Goal: Information Seeking & Learning: Check status

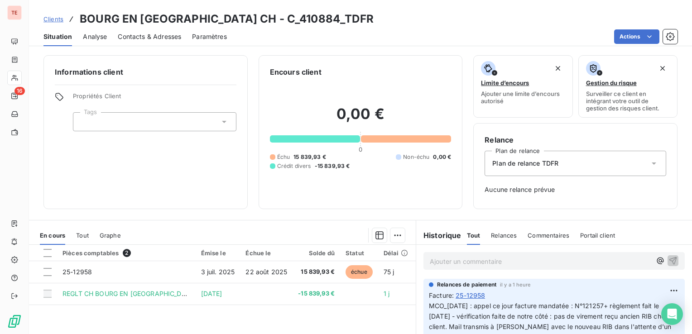
scroll to position [111, 0]
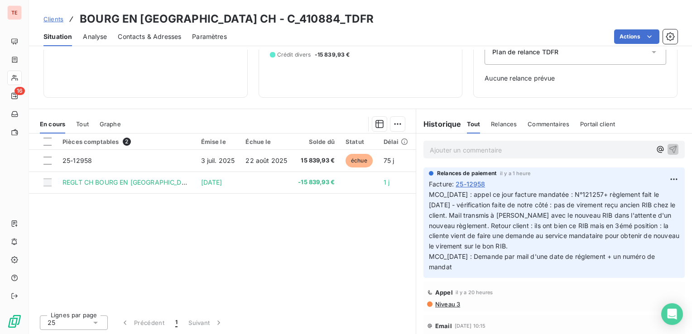
drag, startPoint x: 77, startPoint y: 46, endPoint x: 81, endPoint y: 44, distance: 4.9
click at [81, 45] on div "Clients BOURG EN BRESSE CH - C_410884_TDFR Situation Analyse Contacts & Adresse…" at bounding box center [360, 167] width 663 height 334
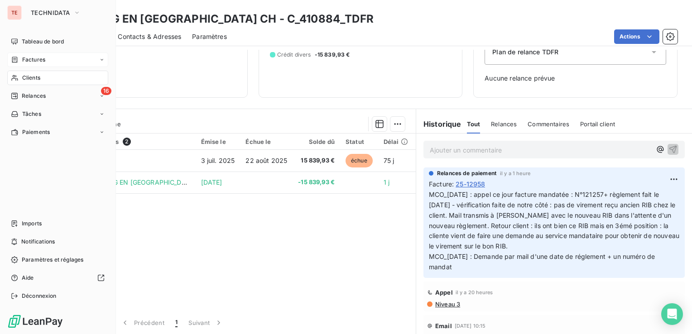
click at [24, 64] on div "Factures" at bounding box center [57, 60] width 101 height 14
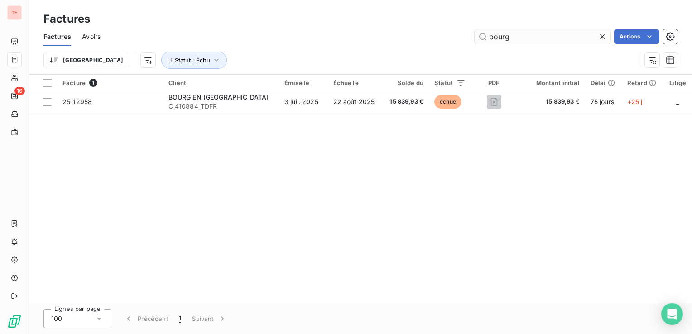
click at [516, 35] on input "bourg" at bounding box center [542, 36] width 136 height 14
type input "sms"
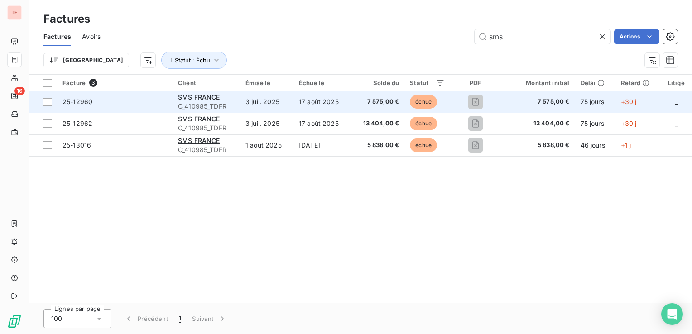
click at [184, 105] on span "C_410985_TDFR" at bounding box center [206, 106] width 57 height 9
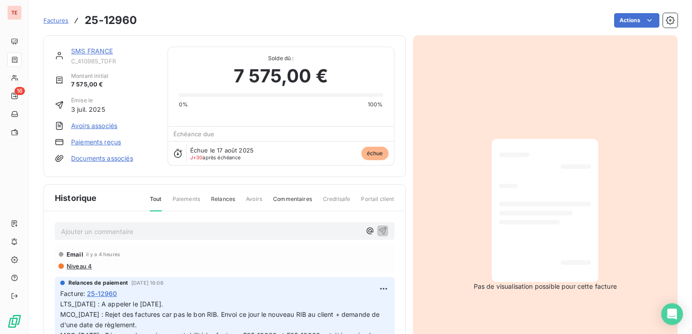
click at [115, 235] on p "Ajouter un commentaire ﻿" at bounding box center [211, 231] width 300 height 11
click at [127, 230] on p "MCO_[DATE] :" at bounding box center [211, 231] width 300 height 10
click at [188, 229] on p "MCO_[DATE] : Mail client demandant" at bounding box center [211, 231] width 300 height 10
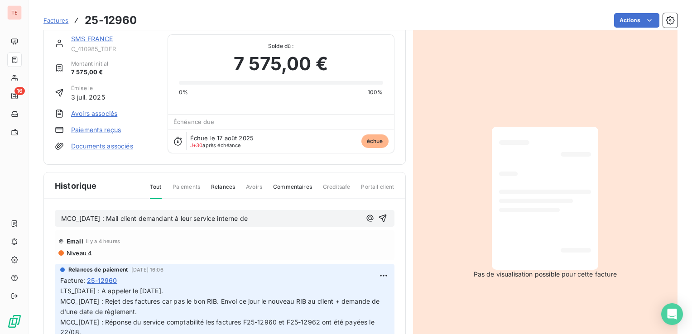
scroll to position [75, 0]
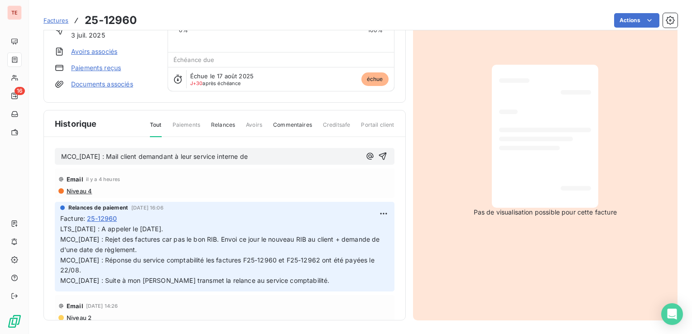
click at [148, 247] on span "LTS_[DATE] : A appeler le [DATE]. MCO_[DATE] : Rejet des factures car pas le bo…" at bounding box center [220, 254] width 321 height 59
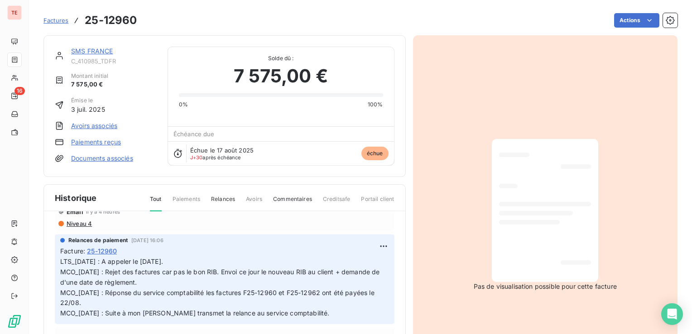
scroll to position [0, 0]
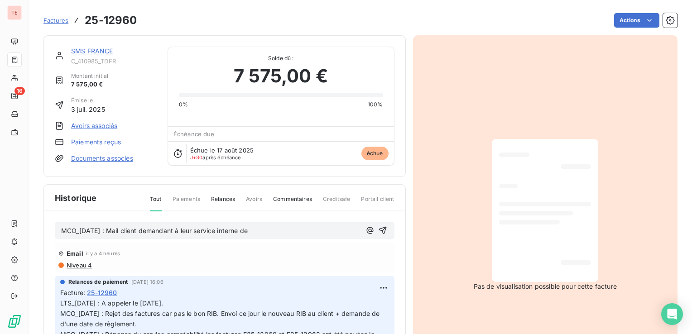
click at [265, 226] on p "MCO_[DATE] : Mail client demandant à leur service interne de" at bounding box center [211, 231] width 300 height 10
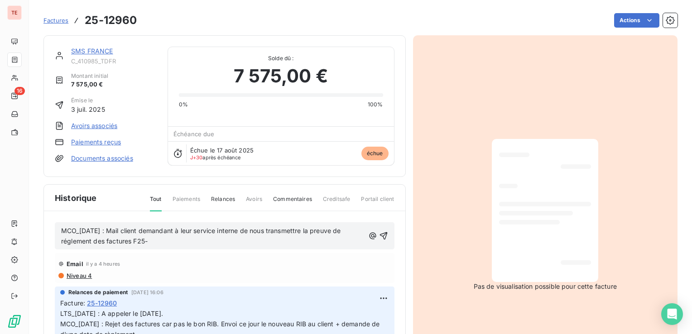
click at [154, 242] on p "MCO_[DATE] : Mail client demandant à leur service interne de nous transmettre l…" at bounding box center [212, 236] width 303 height 21
click at [81, 247] on div "MCO_[DATE] : Mail client demandant à leur service interne de nous transmettre l…" at bounding box center [225, 235] width 340 height 27
click at [79, 240] on span "MCO_[DATE] : Mail client demandant à leur service interne de nous transmettre l…" at bounding box center [202, 236] width 282 height 18
click at [215, 238] on p "MCO_[DATE] : Mail client demandant à leur service interne de nous transmettre l…" at bounding box center [212, 236] width 303 height 21
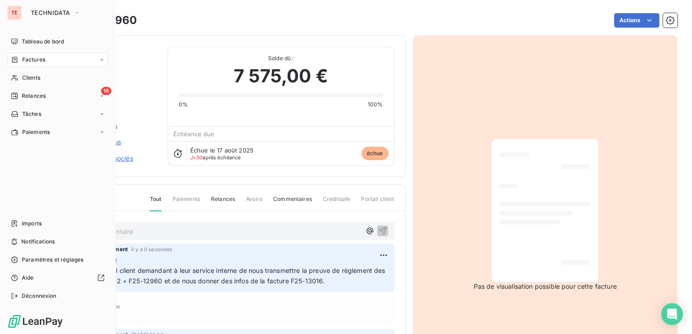
click at [31, 56] on span "Factures" at bounding box center [33, 60] width 23 height 8
click at [29, 41] on span "Tableau de bord" at bounding box center [43, 42] width 42 height 8
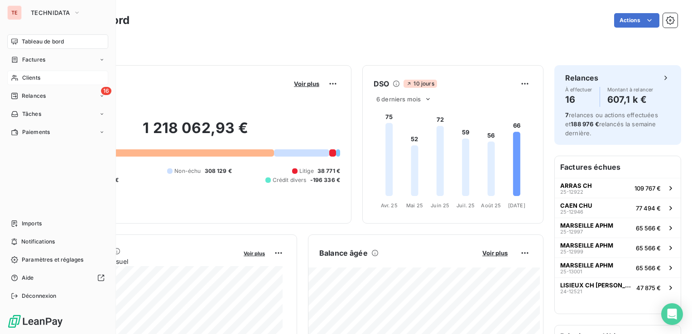
click at [27, 75] on span "Clients" at bounding box center [31, 78] width 18 height 8
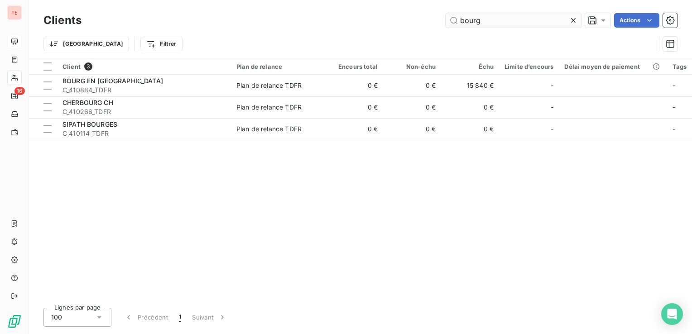
click at [470, 21] on input "bourg" at bounding box center [513, 20] width 136 height 14
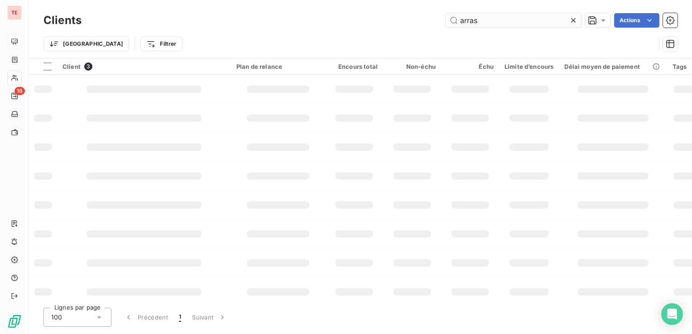
type input "arras"
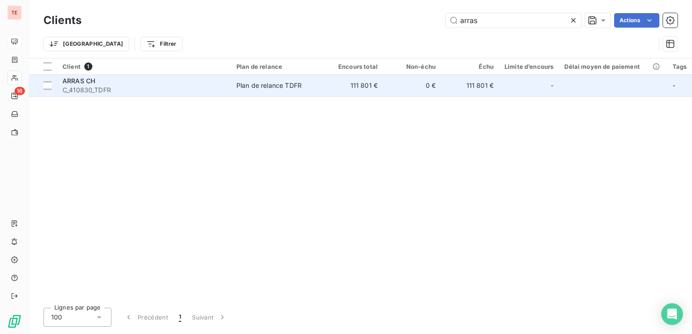
click at [206, 86] on span "C_410830_TDFR" at bounding box center [143, 90] width 163 height 9
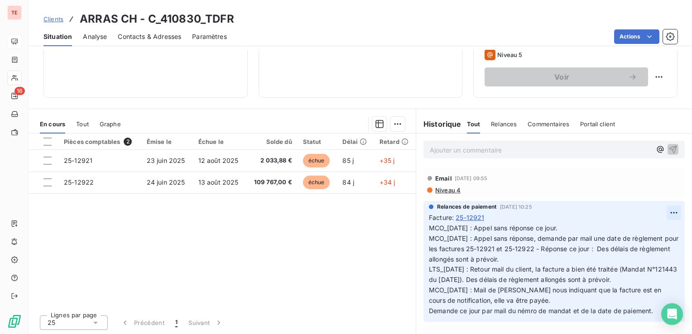
click at [654, 209] on html "TE 16 Clients ARRAS CH - C_410830_TDFR Situation Analyse Contacts & Adresses Pa…" at bounding box center [346, 167] width 692 height 334
click at [644, 235] on div "Editer" at bounding box center [638, 232] width 51 height 14
drag, startPoint x: 475, startPoint y: 225, endPoint x: 426, endPoint y: 227, distance: 48.9
click at [429, 227] on span "MCO_[DATE] : Appel sans réponse ce jour. MCO_[DATE] : Appel sans réponse, deman…" at bounding box center [547, 269] width 236 height 91
copy span "MCO_[DATE] :"
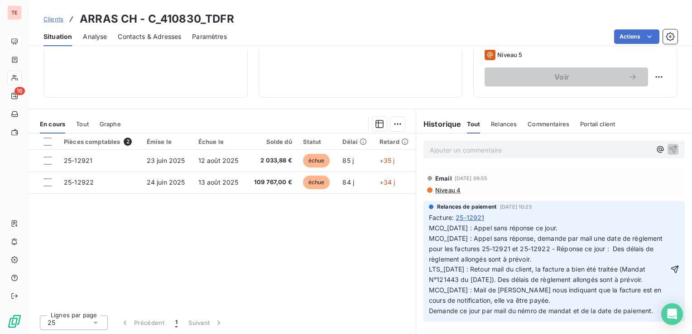
click at [423, 229] on div "Relances de paiement [DATE] 10:25 Facture : [PHONE_NUMBER]_[DATE] : Appel sans …" at bounding box center [553, 261] width 261 height 121
click at [423, 225] on div "Relances de paiement [DATE] 10:25 Facture : [PHONE_NUMBER]_[DATE] : Appel sans …" at bounding box center [553, 261] width 261 height 121
click at [429, 225] on span "MCO_[DATE] : Appel sans réponse ce jour. MCO_[DATE] : Appel sans réponse, deman…" at bounding box center [547, 269] width 236 height 91
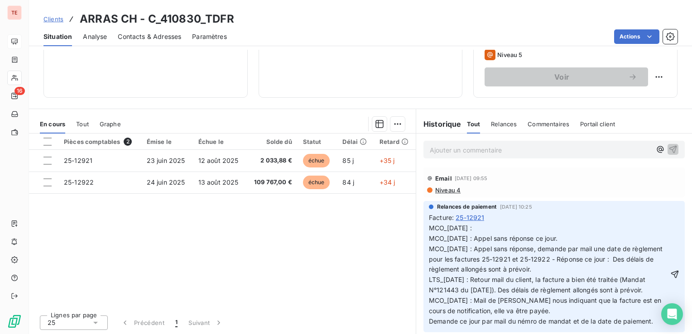
click at [448, 226] on span "MCO_[DATE] : MCO_[DATE] : Appel sans réponse ce jour. MCO_[DATE] : Appel sans r…" at bounding box center [547, 274] width 236 height 101
click at [489, 220] on div "Facture : 25-12921" at bounding box center [554, 218] width 250 height 10
click at [480, 229] on p "MCO_[DATE] : MCO_[DATE] : Appel sans réponse ce jour. MCO_[DATE] : Appel sans r…" at bounding box center [548, 275] width 239 height 104
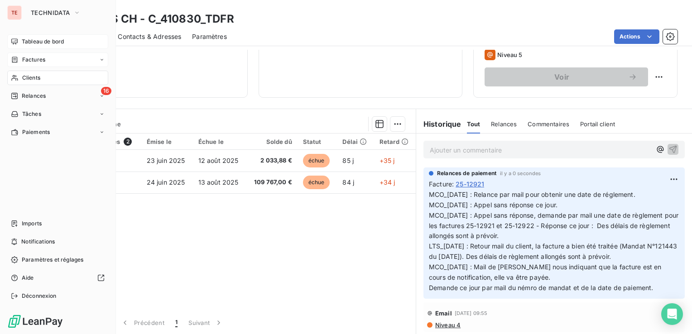
click at [20, 60] on div "Factures" at bounding box center [28, 60] width 34 height 8
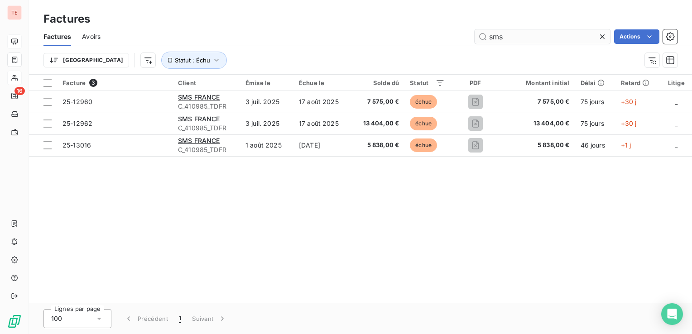
click at [511, 41] on input "sms" at bounding box center [542, 36] width 136 height 14
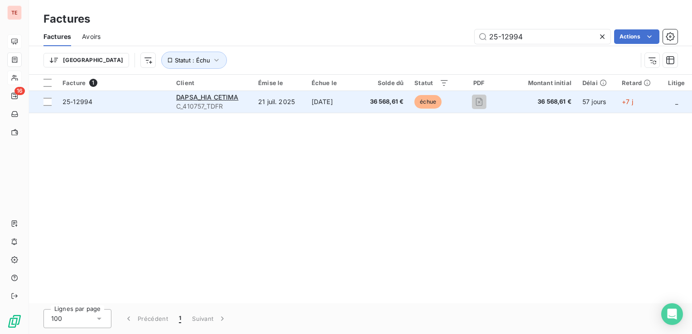
type input "25-12994"
click at [383, 105] on span "36 568,61 €" at bounding box center [383, 101] width 39 height 9
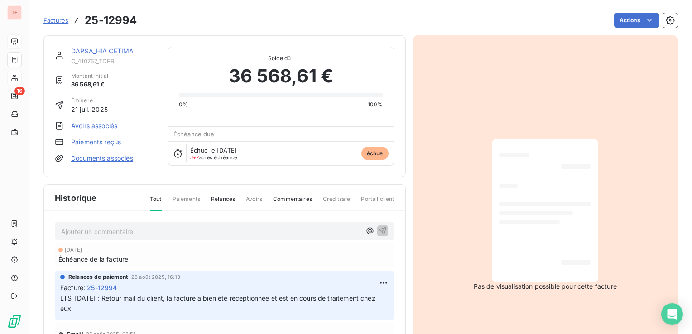
click at [104, 55] on link "DAPSA_HIA CETIMA" at bounding box center [102, 51] width 62 height 8
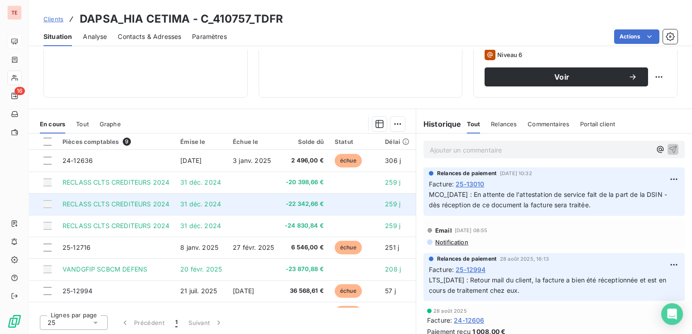
scroll to position [143, 0]
